Goal: Task Accomplishment & Management: Manage account settings

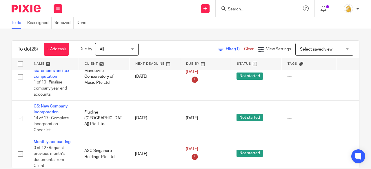
scroll to position [347, 0]
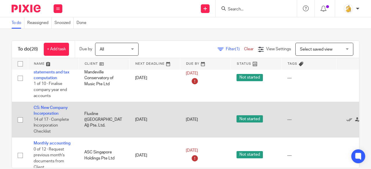
click at [46, 110] on td "CS: New Company Incorporation 14 of 17 · Complete Incorporation Checklist" at bounding box center [53, 120] width 51 height 36
click at [47, 107] on link "CS: New Company Incorporation" at bounding box center [51, 111] width 34 height 10
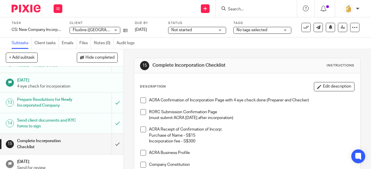
scroll to position [252, 0]
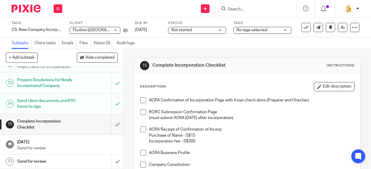
click at [86, 127] on div "Complete Incorporation Checklist" at bounding box center [61, 124] width 89 height 15
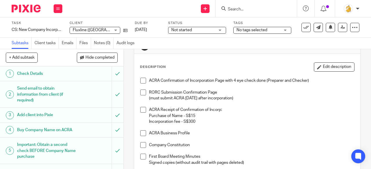
scroll to position [29, 0]
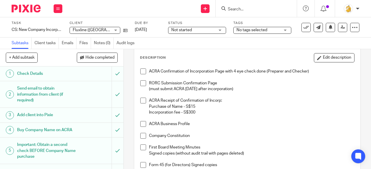
click at [145, 70] on li "ACRA Confirmation of Incorporation Page with 4 eye check done (Preparer and Che…" at bounding box center [247, 75] width 214 height 12
click at [141, 72] on span at bounding box center [143, 72] width 6 height 6
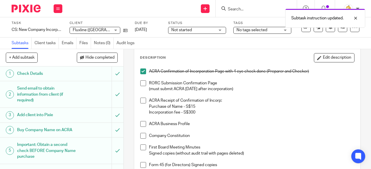
click at [140, 85] on span at bounding box center [143, 84] width 6 height 6
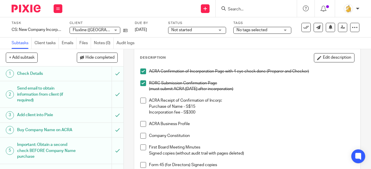
click at [142, 99] on span at bounding box center [143, 101] width 6 height 6
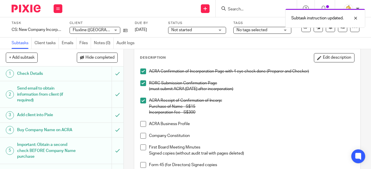
scroll to position [58, 0]
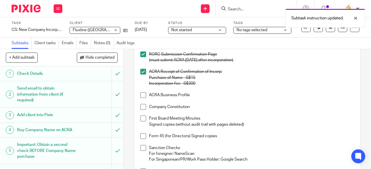
click at [142, 94] on span at bounding box center [143, 95] width 6 height 6
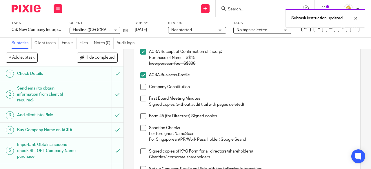
scroll to position [87, 0]
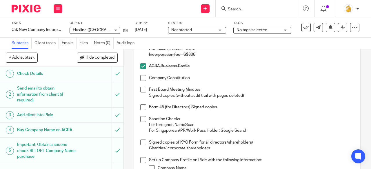
click at [140, 76] on span at bounding box center [143, 78] width 6 height 6
click at [141, 88] on span at bounding box center [143, 90] width 6 height 6
click at [141, 106] on span at bounding box center [143, 108] width 6 height 6
click at [140, 116] on span at bounding box center [143, 119] width 6 height 6
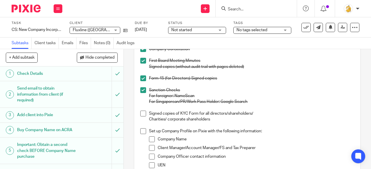
click at [141, 112] on span at bounding box center [143, 114] width 6 height 6
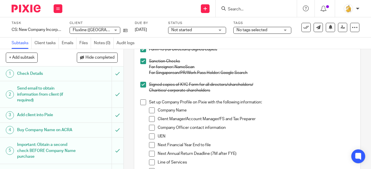
scroll to position [174, 0]
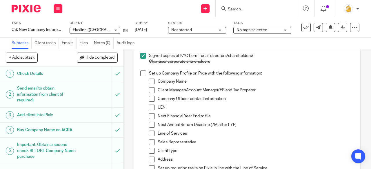
click at [143, 71] on span at bounding box center [143, 74] width 6 height 6
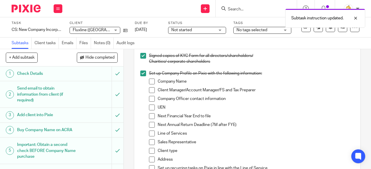
click at [150, 81] on span at bounding box center [152, 82] width 6 height 6
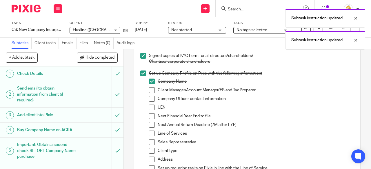
click at [150, 88] on span at bounding box center [152, 90] width 6 height 6
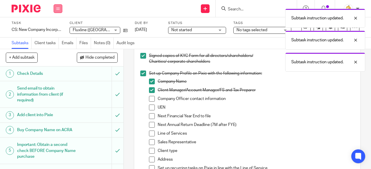
click at [58, 11] on button at bounding box center [58, 8] width 9 height 9
click at [1, 36] on div "Task CS: New Company Incorporation Save CS: New Company Incorporation 14 /17 Cl…" at bounding box center [185, 27] width 371 height 20
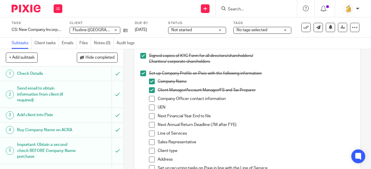
click at [151, 99] on span at bounding box center [152, 99] width 6 height 6
click at [151, 106] on span at bounding box center [152, 108] width 6 height 6
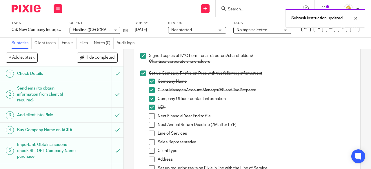
scroll to position [203, 0]
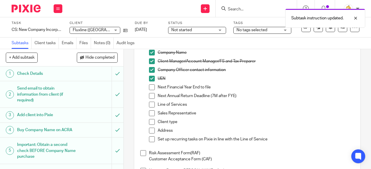
click at [149, 88] on span at bounding box center [152, 88] width 6 height 6
click at [149, 94] on span at bounding box center [152, 96] width 6 height 6
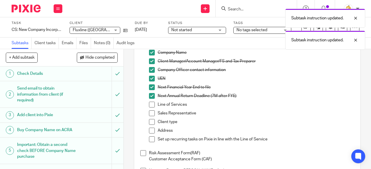
click at [150, 102] on span at bounding box center [152, 105] width 6 height 6
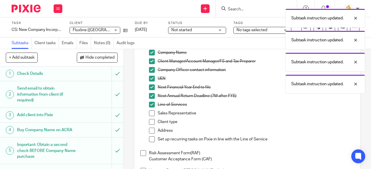
click at [149, 111] on span at bounding box center [152, 114] width 6 height 6
click at [151, 122] on span at bounding box center [152, 122] width 6 height 6
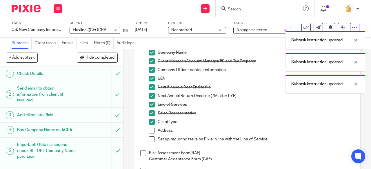
click at [150, 130] on span at bounding box center [152, 131] width 6 height 6
click at [149, 138] on span at bounding box center [152, 140] width 6 height 6
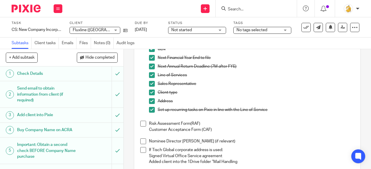
scroll to position [261, 0]
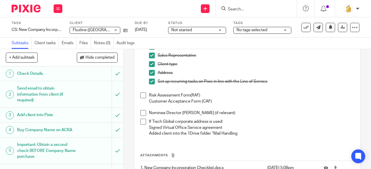
click at [141, 96] on span at bounding box center [143, 96] width 6 height 6
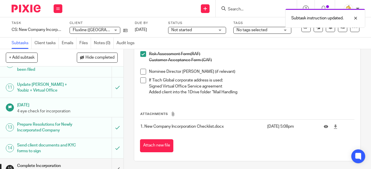
scroll to position [252, 0]
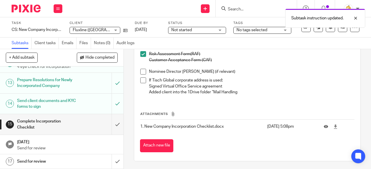
drag, startPoint x: 83, startPoint y: 159, endPoint x: 86, endPoint y: 157, distance: 3.3
click at [83, 159] on div "Send for review" at bounding box center [61, 162] width 89 height 9
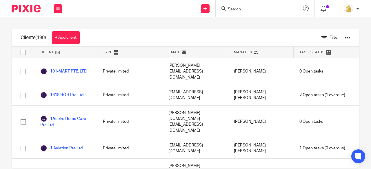
click at [238, 7] on input "Search" at bounding box center [253, 9] width 52 height 5
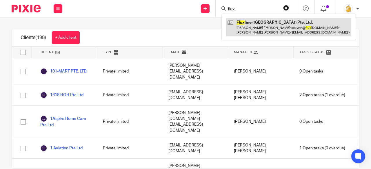
type input "flux"
click at [248, 28] on link at bounding box center [288, 27] width 125 height 18
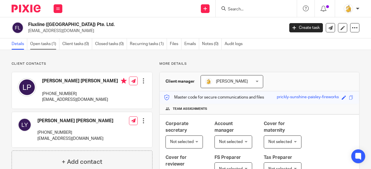
click at [52, 45] on link "Open tasks (1)" at bounding box center [44, 44] width 29 height 11
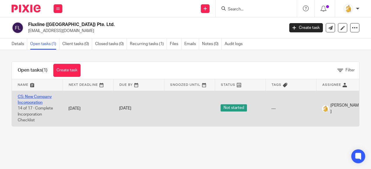
click at [43, 95] on link "CS: New Company Incorporation" at bounding box center [35, 100] width 34 height 10
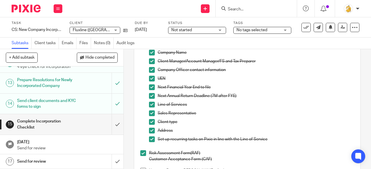
scroll to position [302, 0]
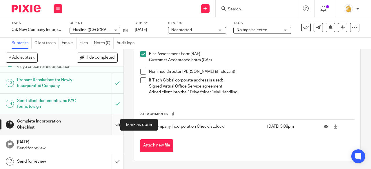
click at [111, 125] on input "submit" at bounding box center [61, 124] width 123 height 21
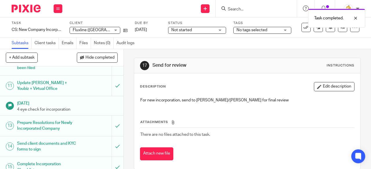
scroll to position [252, 0]
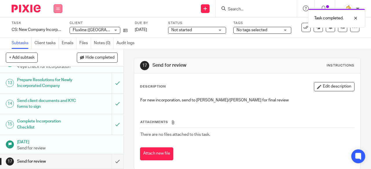
click at [61, 8] on button at bounding box center [58, 8] width 9 height 9
click at [56, 26] on link "Work" at bounding box center [55, 27] width 10 height 4
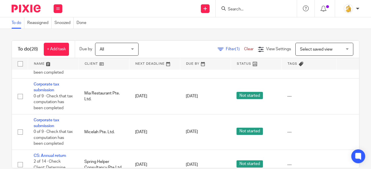
scroll to position [986, 0]
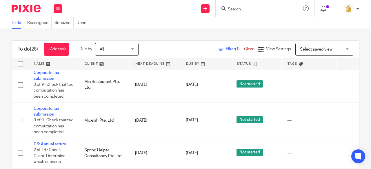
click at [230, 8] on input "Search" at bounding box center [253, 9] width 52 height 5
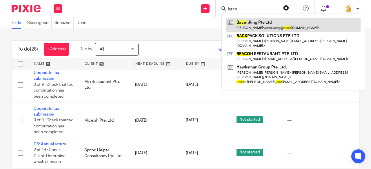
type input "baco"
click at [245, 24] on link at bounding box center [293, 24] width 134 height 13
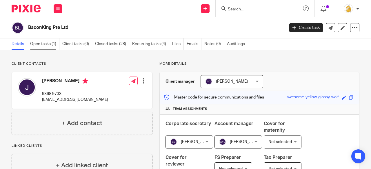
drag, startPoint x: 41, startPoint y: 45, endPoint x: 47, endPoint y: 47, distance: 6.4
click at [41, 45] on link "Open tasks (1)" at bounding box center [44, 44] width 29 height 11
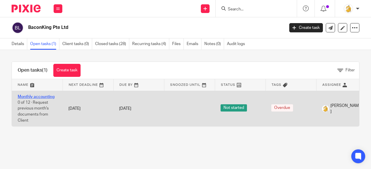
drag, startPoint x: 31, startPoint y: 97, endPoint x: 35, endPoint y: 97, distance: 3.8
click at [31, 97] on link "Monthly accounting" at bounding box center [36, 97] width 37 height 4
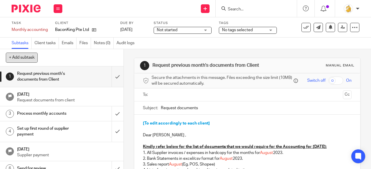
click at [28, 56] on button "+ Add subtask" at bounding box center [22, 58] width 32 height 10
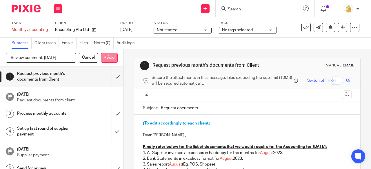
type input "Review comment: [DATE]"
click at [107, 56] on p "+ Add" at bounding box center [109, 58] width 17 height 10
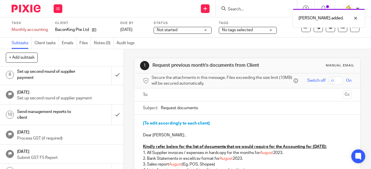
scroll to position [140, 0]
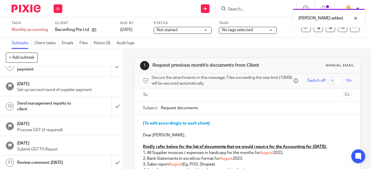
click at [59, 160] on h1 "Review comment: [DATE]" at bounding box center [46, 163] width 59 height 9
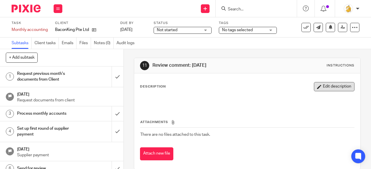
click at [315, 84] on button "Edit description" at bounding box center [334, 86] width 41 height 9
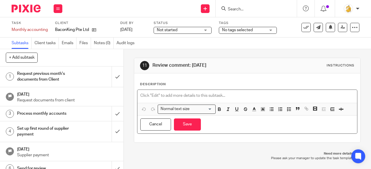
click at [213, 94] on p at bounding box center [247, 96] width 214 height 6
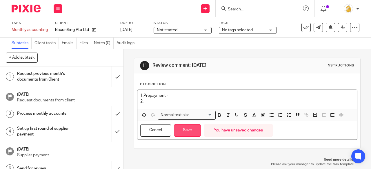
click at [184, 127] on button "Save" at bounding box center [187, 131] width 27 height 12
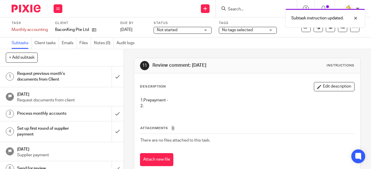
drag, startPoint x: 319, startPoint y: 85, endPoint x: 271, endPoint y: 102, distance: 50.9
click at [318, 85] on button "Edit description" at bounding box center [334, 86] width 41 height 9
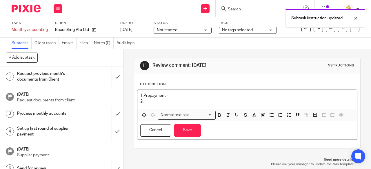
click at [147, 101] on p "2." at bounding box center [247, 102] width 214 height 6
click at [169, 96] on p "1.Prepayment -" at bounding box center [247, 96] width 214 height 6
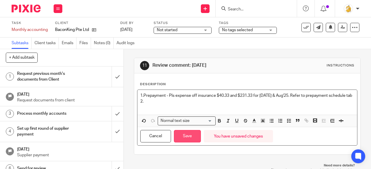
click at [187, 136] on button "Save" at bounding box center [187, 136] width 27 height 12
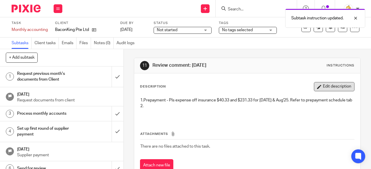
drag, startPoint x: 310, startPoint y: 87, endPoint x: 255, endPoint y: 99, distance: 56.5
click at [317, 87] on icon "button" at bounding box center [319, 87] width 4 height 4
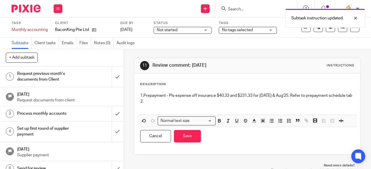
click at [159, 103] on p "1.Prepayment - Pls expense off insurance $40.33 and $231.33 for Jul & Aug'25. R…" at bounding box center [247, 99] width 214 height 12
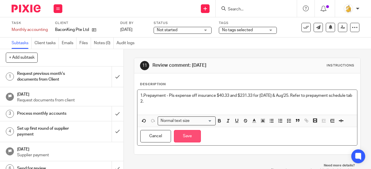
click at [185, 133] on button "Save" at bounding box center [187, 136] width 27 height 12
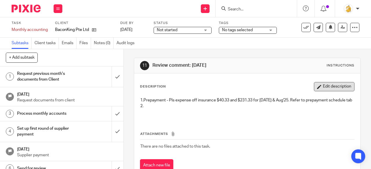
click at [334, 88] on button "Edit description" at bounding box center [334, 86] width 41 height 9
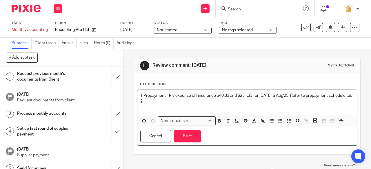
click at [189, 103] on p "1.Prepayment - Pls expense off insurance $40.33 and $231.33 for Jul & Aug'25. R…" at bounding box center [247, 99] width 214 height 12
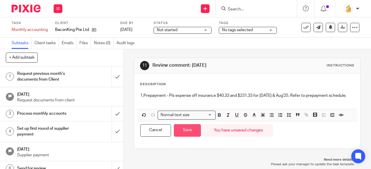
click at [186, 129] on button "Save" at bounding box center [187, 131] width 27 height 12
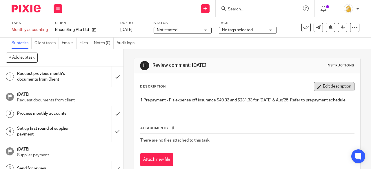
click at [315, 85] on button "Edit description" at bounding box center [334, 86] width 41 height 9
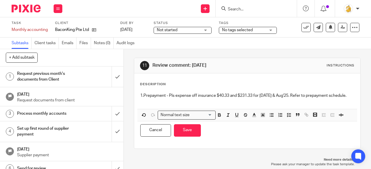
click at [214, 95] on p "1.Prepayment - Pls expense off insurance $40.33 and $231.33 for Jul & Aug'25. R…" at bounding box center [247, 96] width 214 height 6
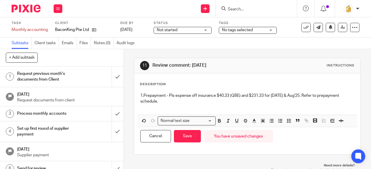
drag, startPoint x: 292, startPoint y: 96, endPoint x: 285, endPoint y: 97, distance: 7.1
click at [292, 96] on p "1.Prepayment - Pls expense off insurance $40.33 (QBE) and $231.33 for Jul & Aug…" at bounding box center [247, 99] width 214 height 12
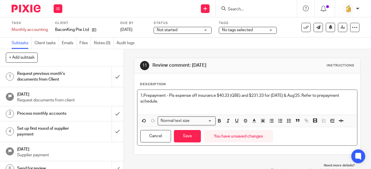
click at [262, 96] on p "1.Prepayment - Pls expense off insurance $40.33 (QBE) and $231.33 for Jul & Aug…" at bounding box center [247, 99] width 214 height 12
click at [178, 136] on button "Save" at bounding box center [187, 136] width 27 height 12
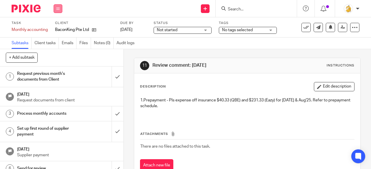
click at [59, 8] on icon at bounding box center [57, 8] width 3 height 3
click at [56, 26] on link "Work" at bounding box center [55, 27] width 10 height 4
